Goal: Task Accomplishment & Management: Manage account settings

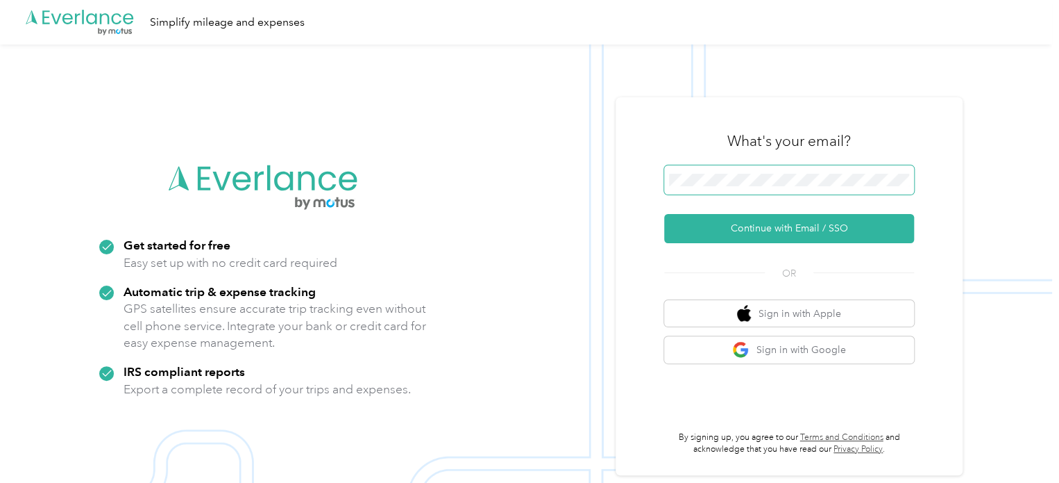
click at [794, 170] on span at bounding box center [789, 179] width 250 height 29
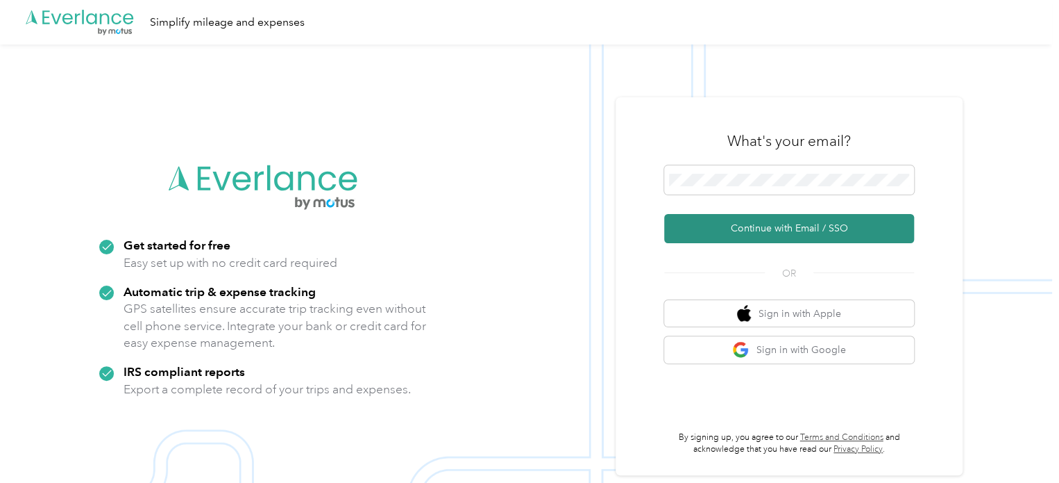
click at [754, 228] on button "Continue with Email / SSO" at bounding box center [789, 228] width 250 height 29
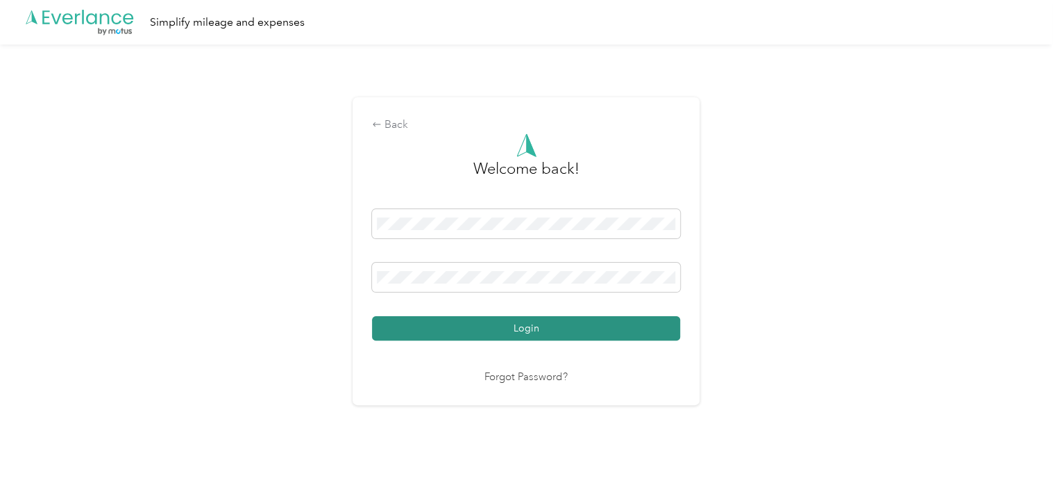
click at [489, 323] on button "Login" at bounding box center [526, 328] width 308 height 24
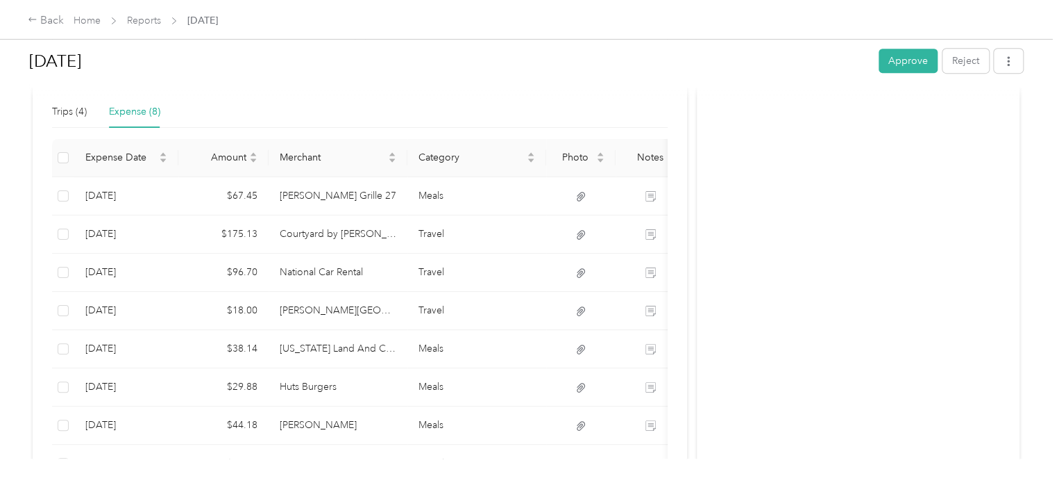
scroll to position [347, 0]
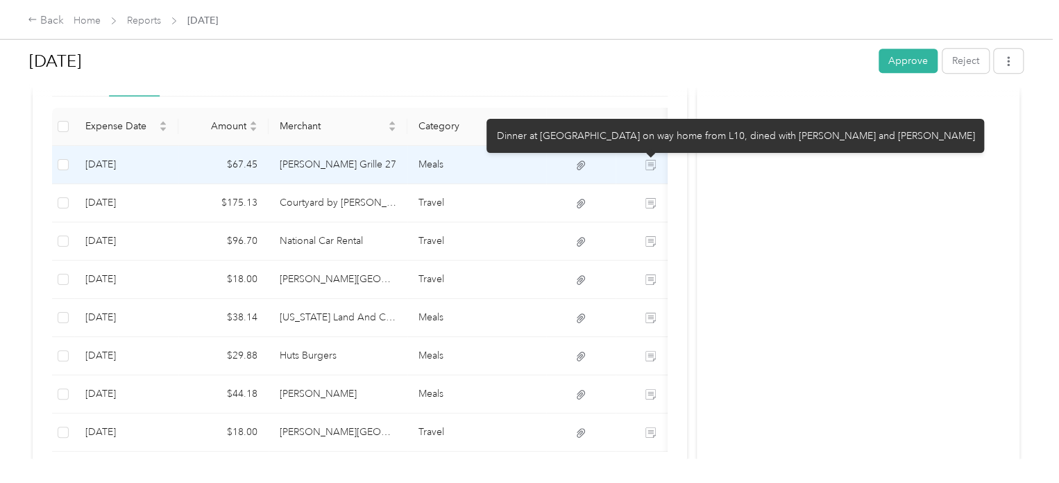
click at [653, 165] on icon at bounding box center [652, 166] width 8 height 7
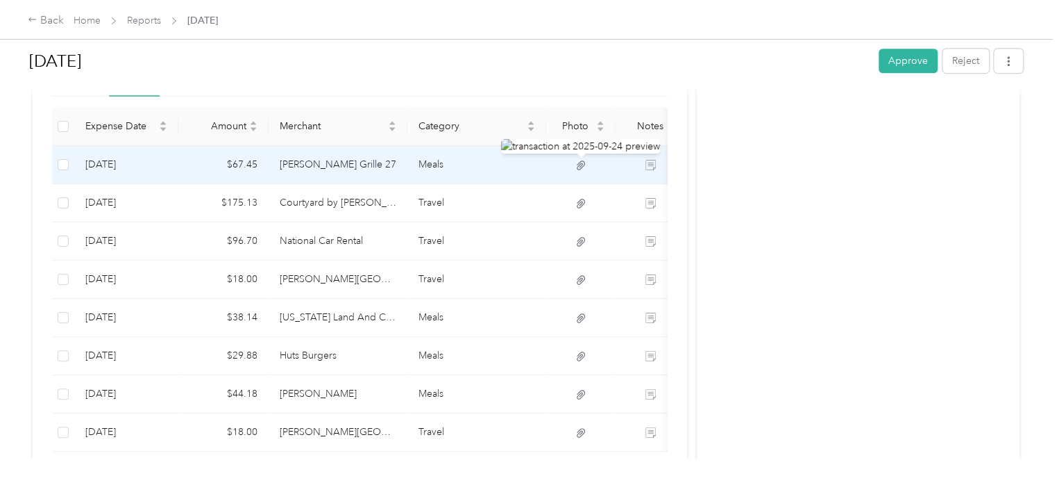
click at [577, 163] on icon at bounding box center [581, 165] width 12 height 12
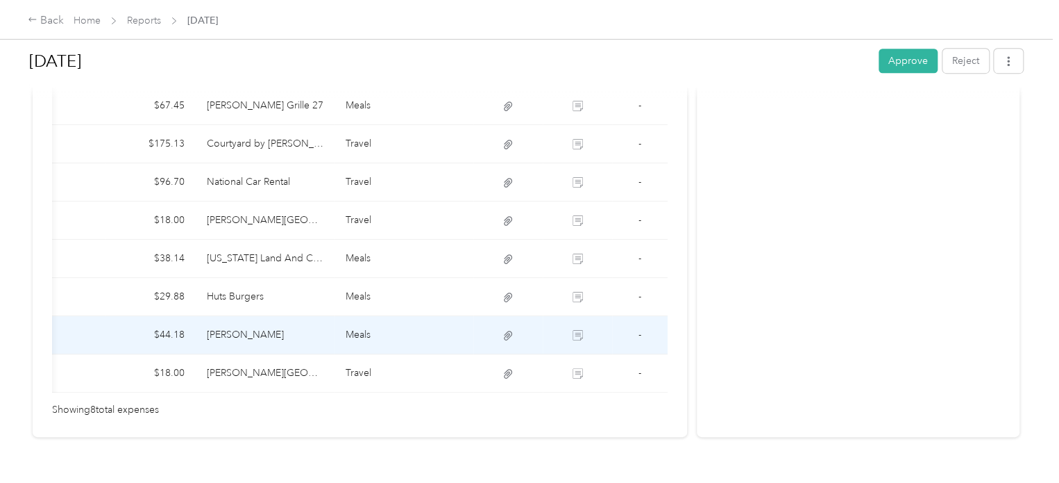
scroll to position [313, 0]
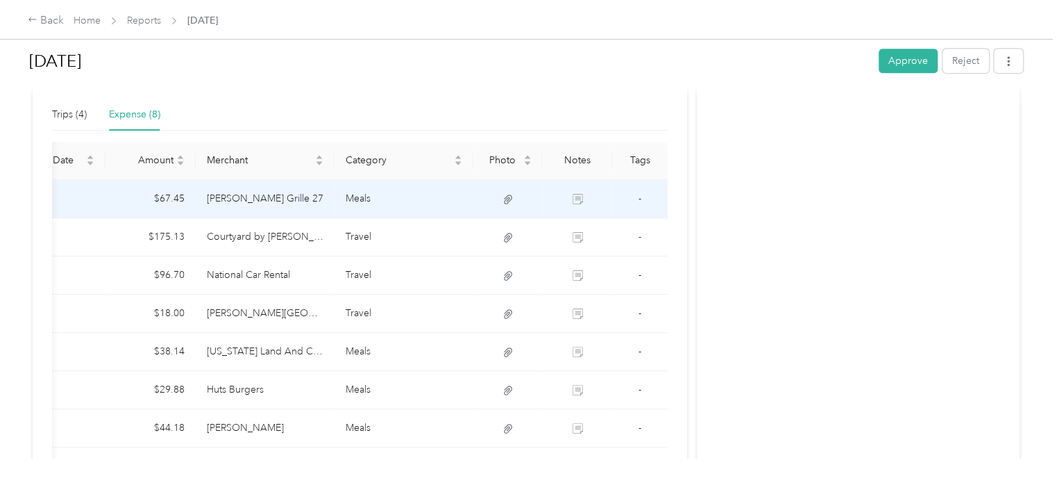
click at [271, 199] on td "Eddie George's Grille 27" at bounding box center [265, 199] width 139 height 38
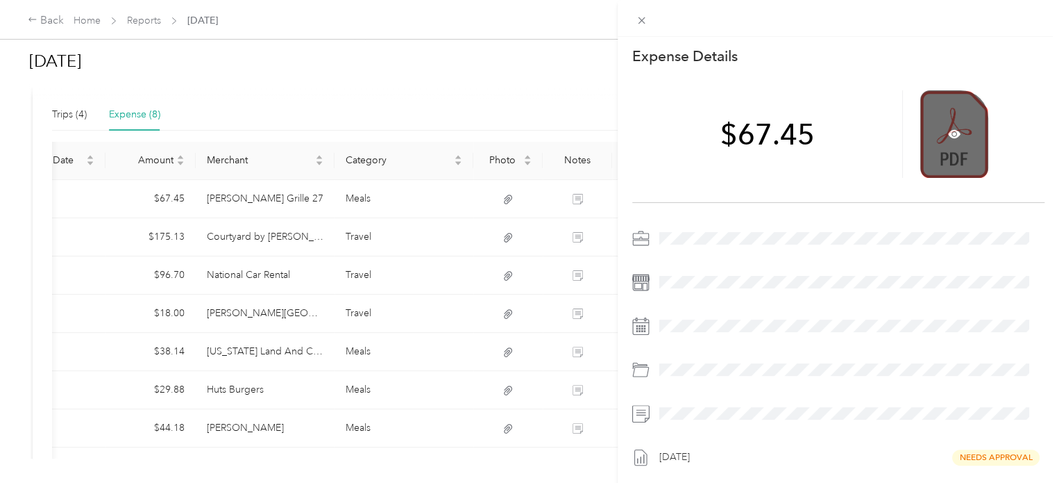
click at [940, 144] on div at bounding box center [955, 133] width 68 height 87
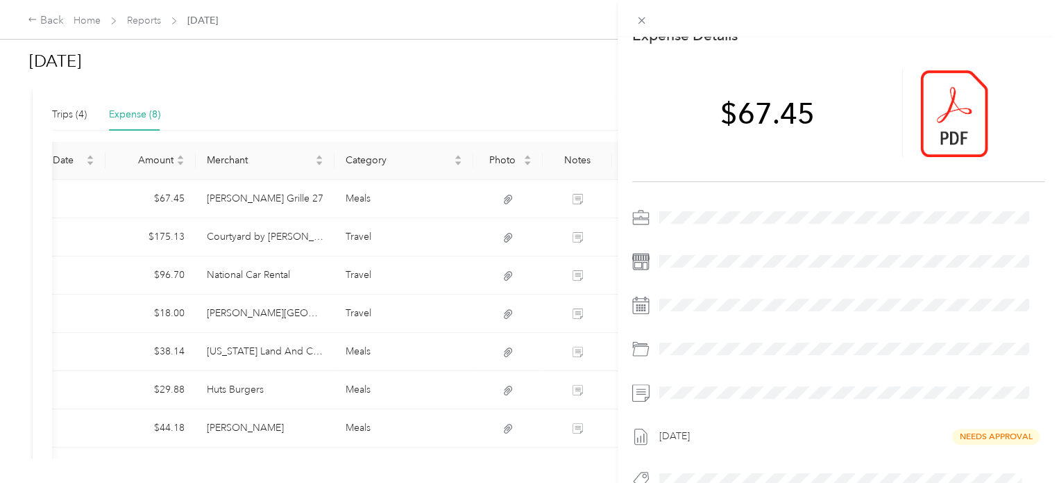
scroll to position [0, 0]
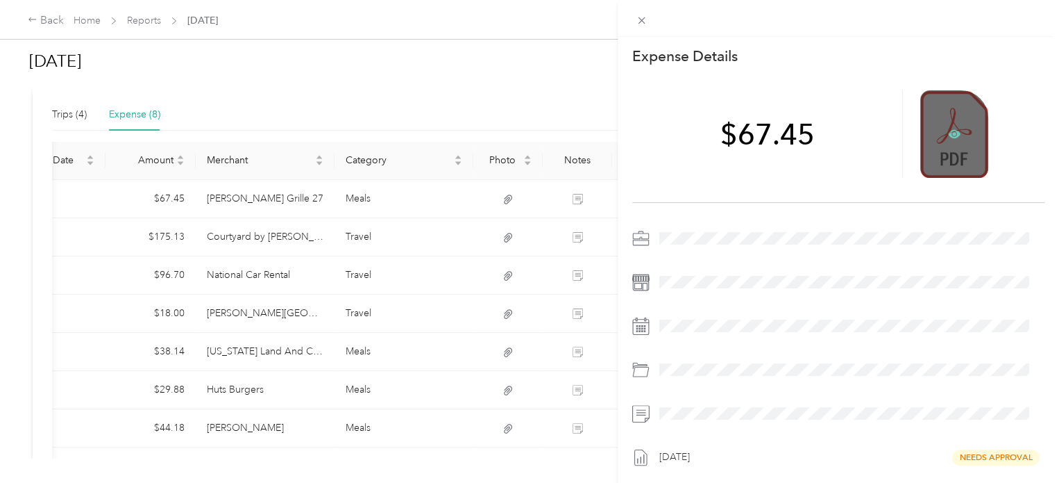
click at [953, 133] on icon at bounding box center [955, 134] width 4 height 4
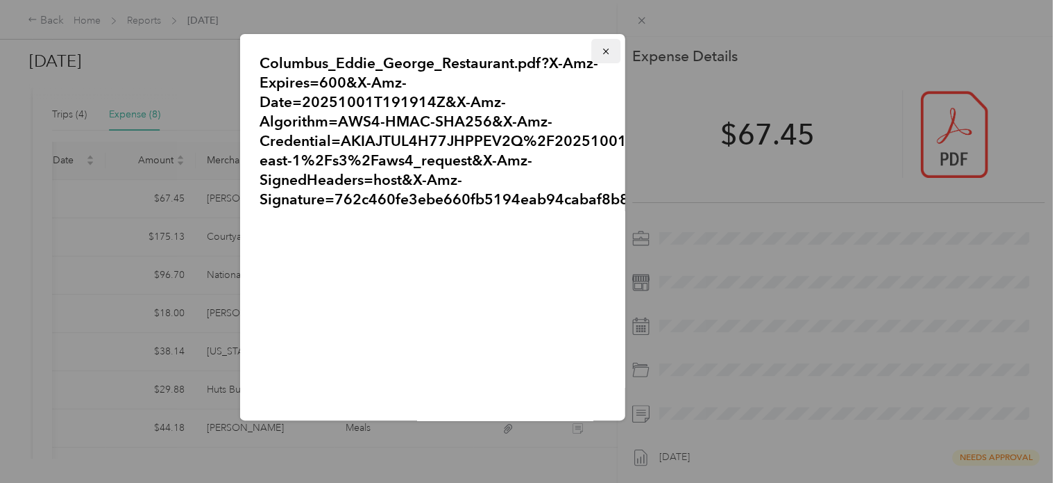
click at [603, 49] on icon "button" at bounding box center [606, 52] width 6 height 6
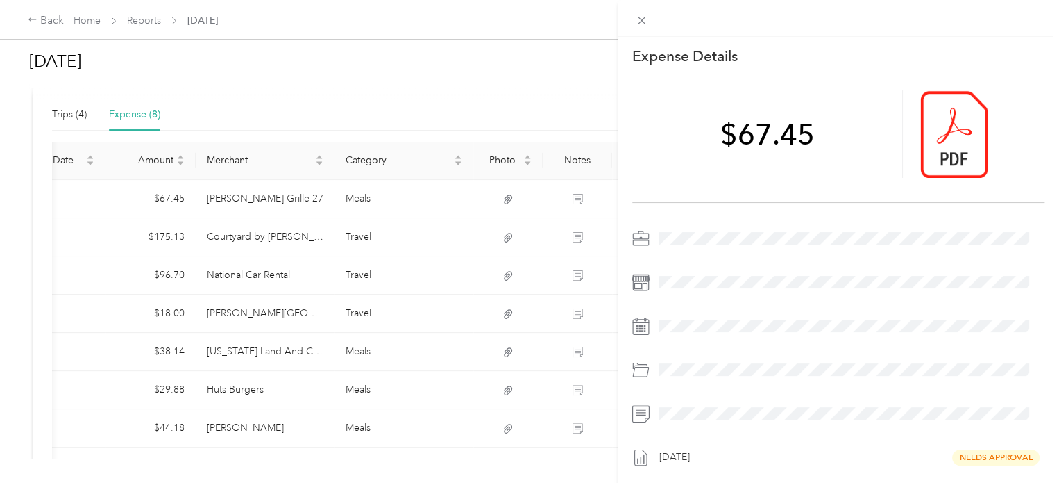
click at [403, 290] on div "This expense cannot be edited because it is either under review, approved, or p…" at bounding box center [529, 241] width 1059 height 483
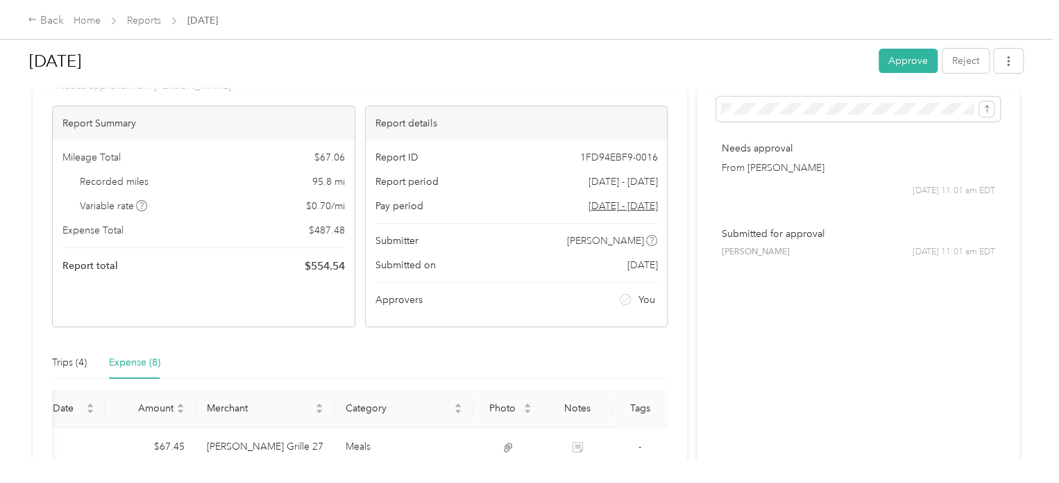
scroll to position [35, 0]
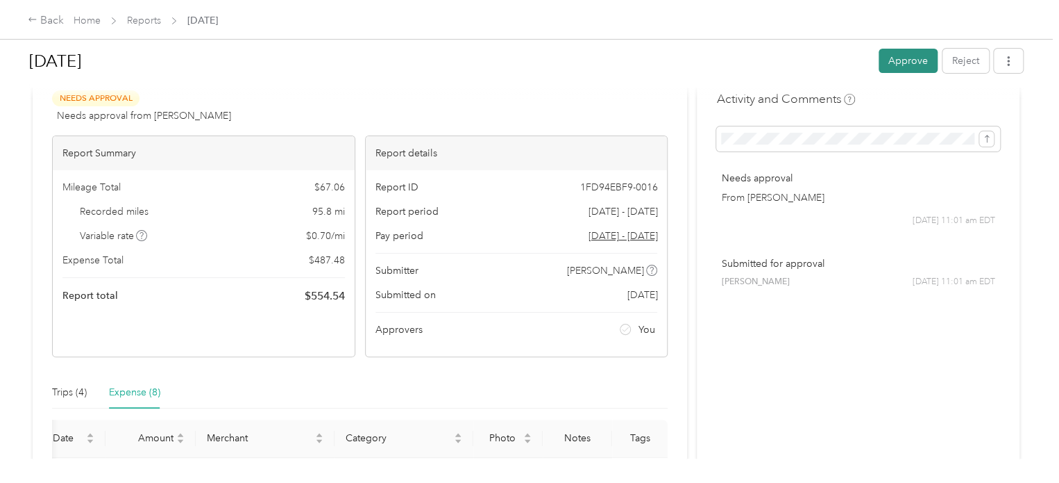
click at [922, 67] on button "Approve" at bounding box center [908, 61] width 59 height 24
